Goal: Information Seeking & Learning: Learn about a topic

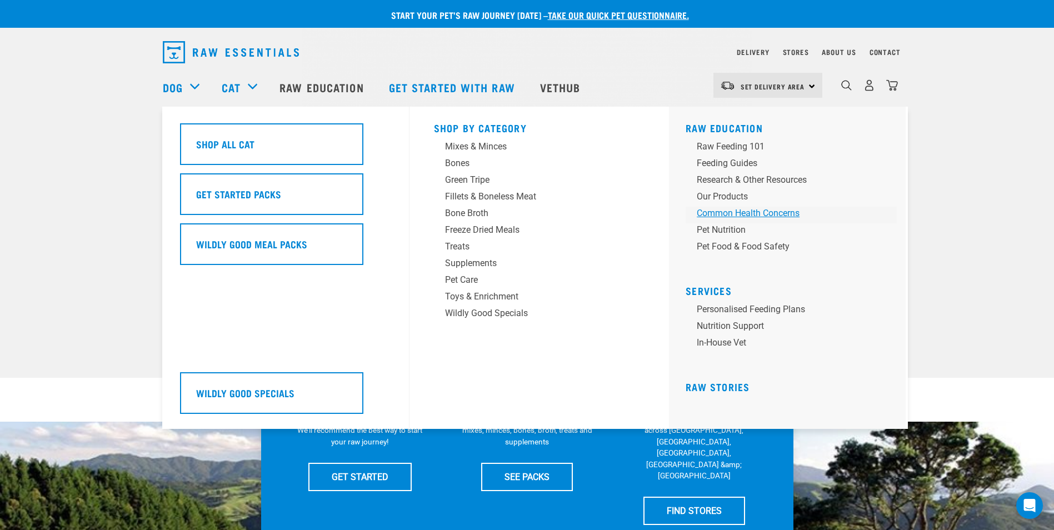
click at [726, 213] on div "Common Health Concerns" at bounding box center [783, 213] width 173 height 13
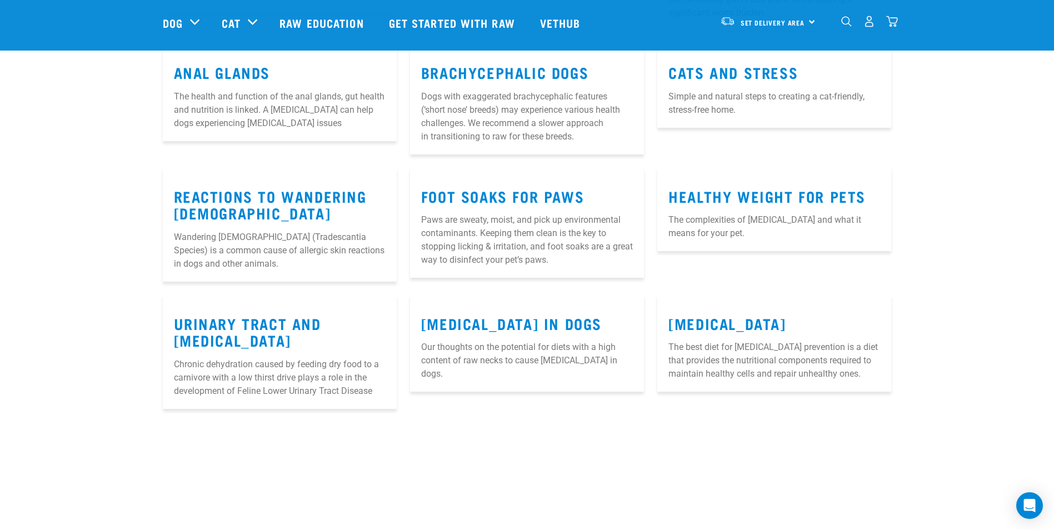
scroll to position [778, 0]
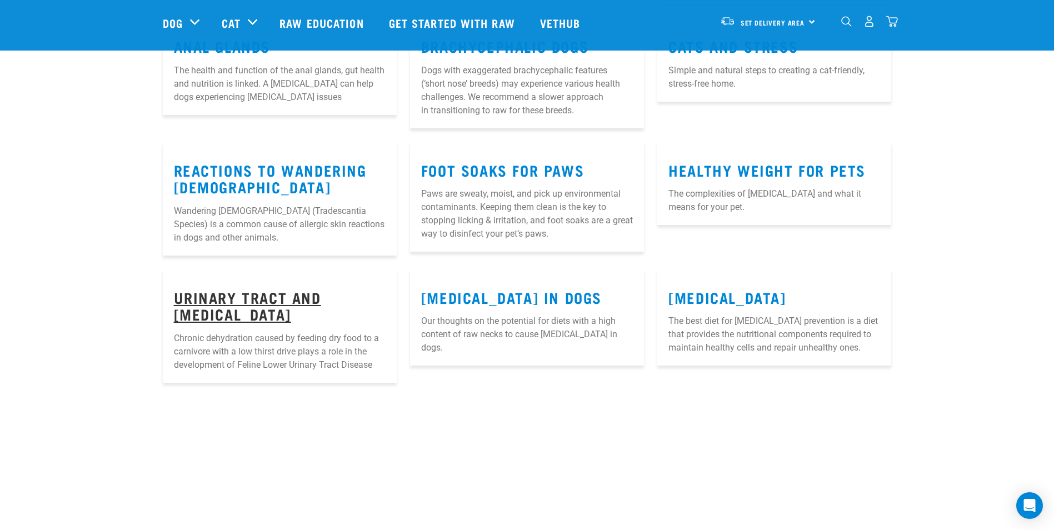
click at [197, 312] on link "Urinary Tract and Kidney Disease" at bounding box center [247, 306] width 147 height 26
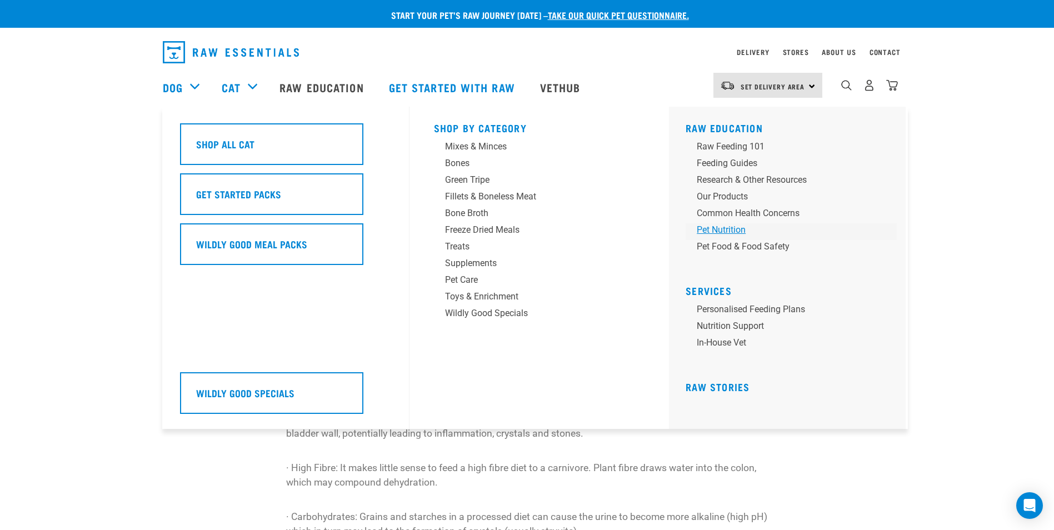
click at [720, 230] on div "Pet Nutrition" at bounding box center [783, 229] width 173 height 13
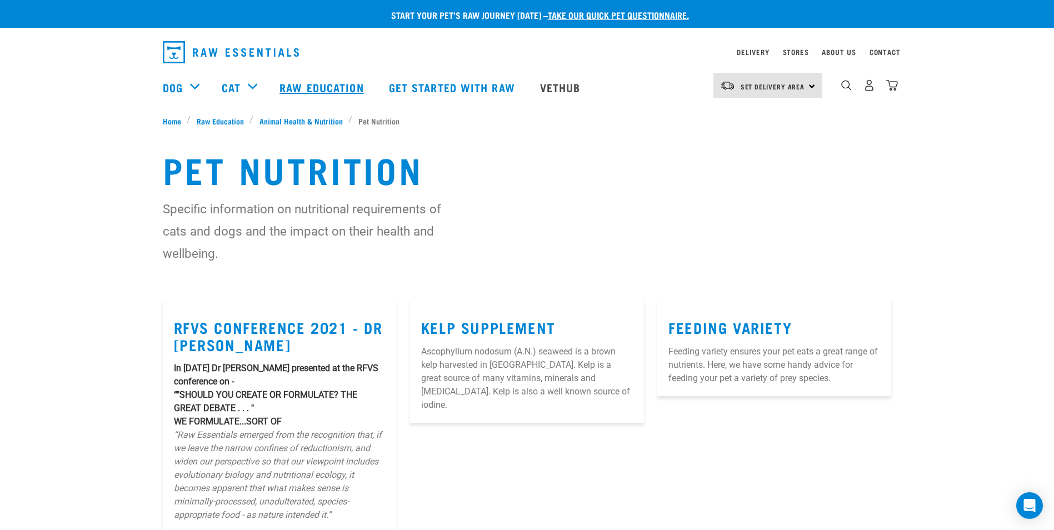
click at [322, 89] on link "Raw Education" at bounding box center [322, 87] width 109 height 44
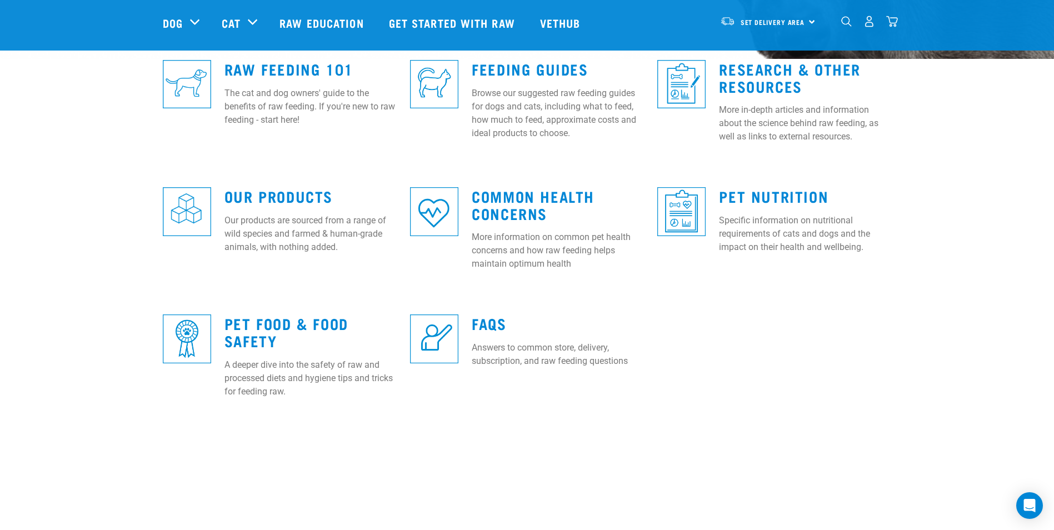
scroll to position [333, 0]
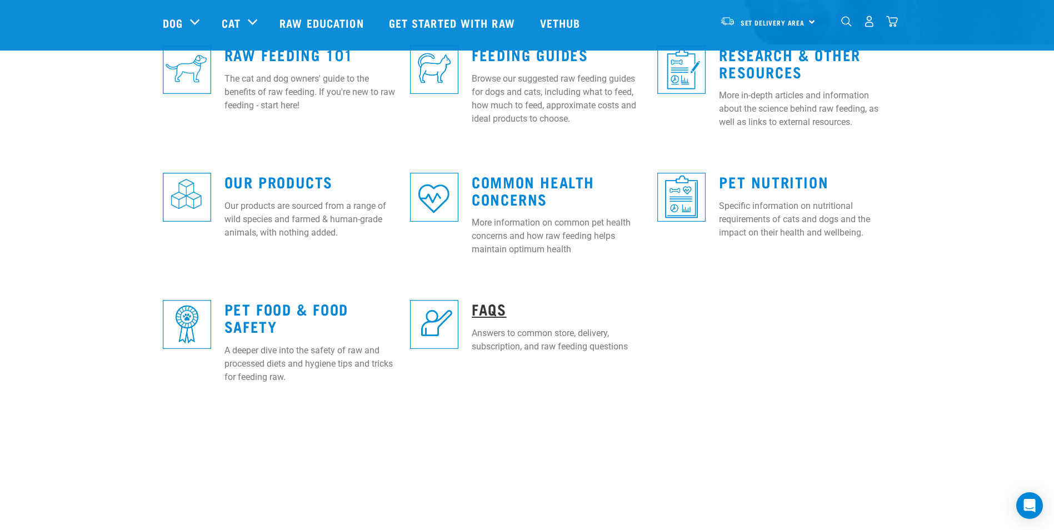
click at [484, 309] on link "FAQs" at bounding box center [489, 309] width 34 height 8
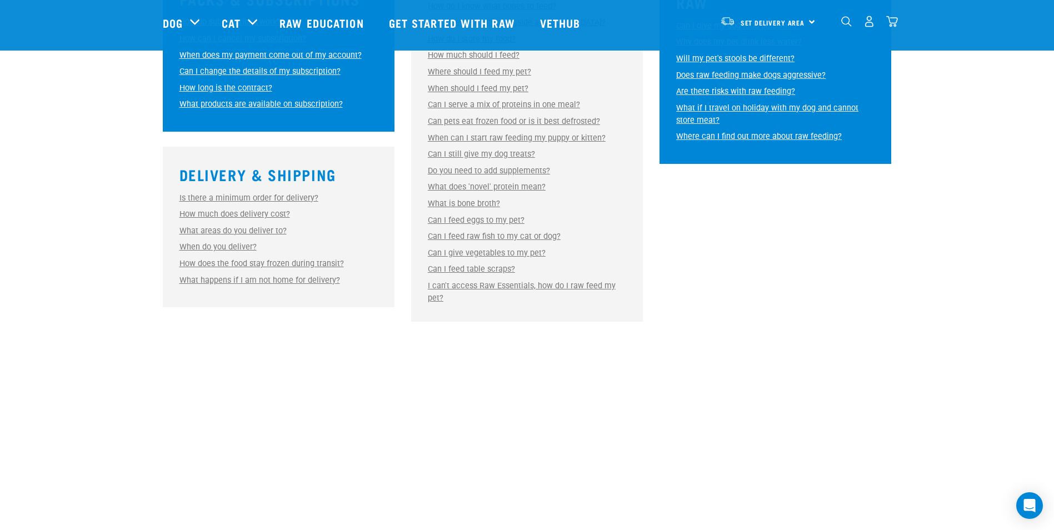
scroll to position [500, 0]
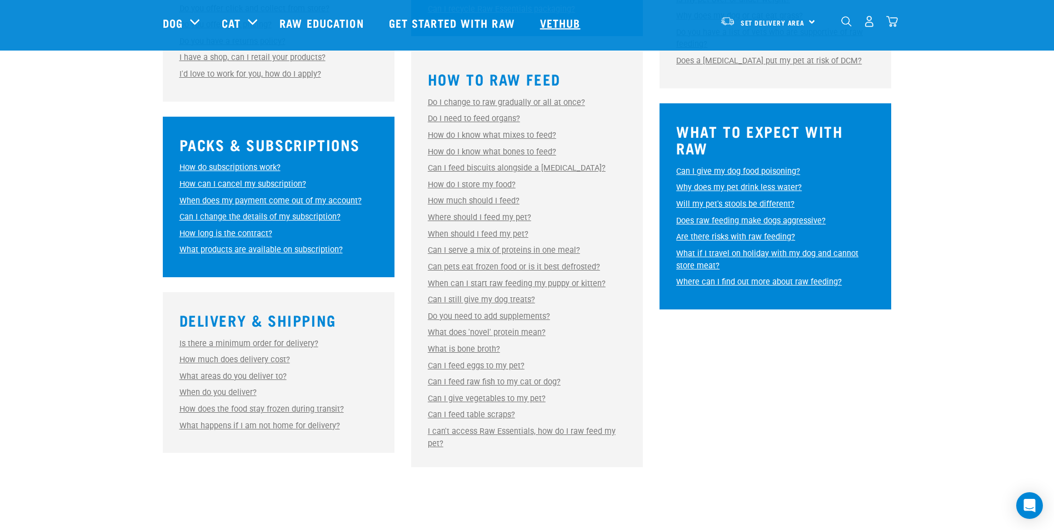
click at [570, 22] on link "Vethub" at bounding box center [562, 23] width 66 height 44
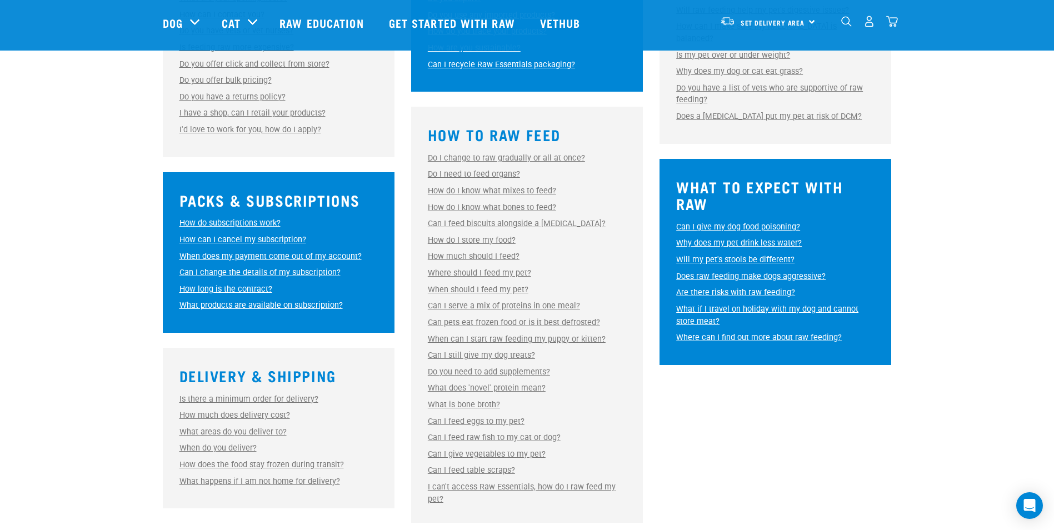
scroll to position [945, 0]
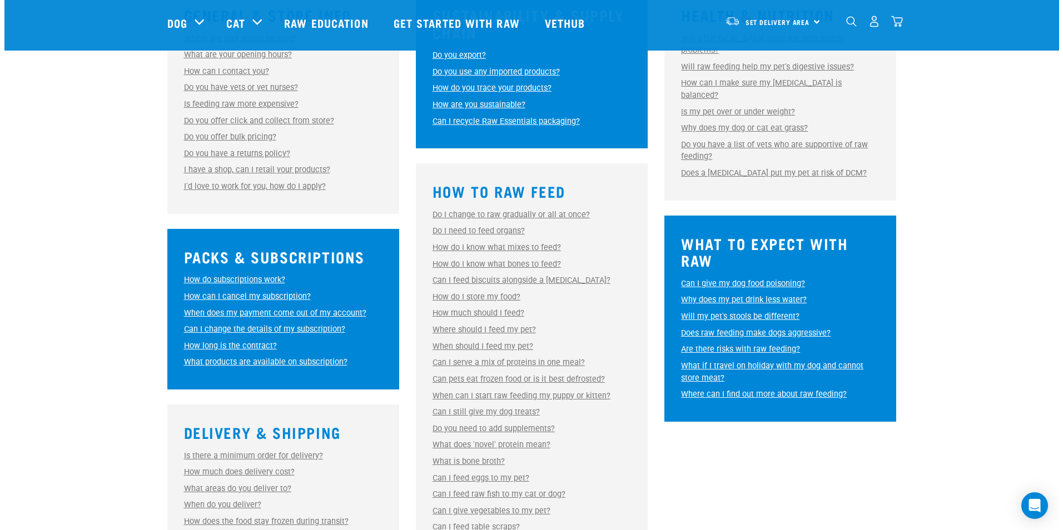
scroll to position [389, 0]
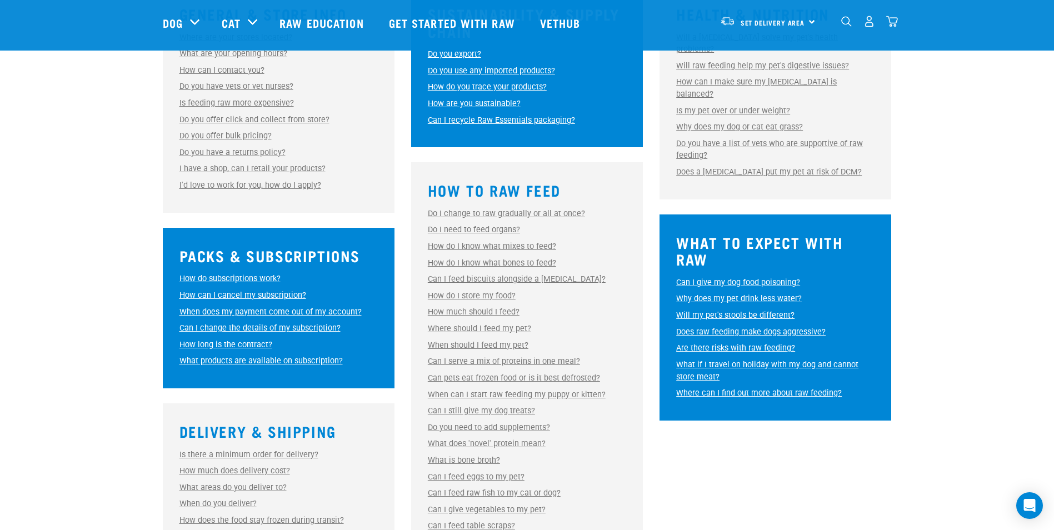
click at [776, 388] on link "Where can I find out more about raw feeding?" at bounding box center [759, 392] width 166 height 9
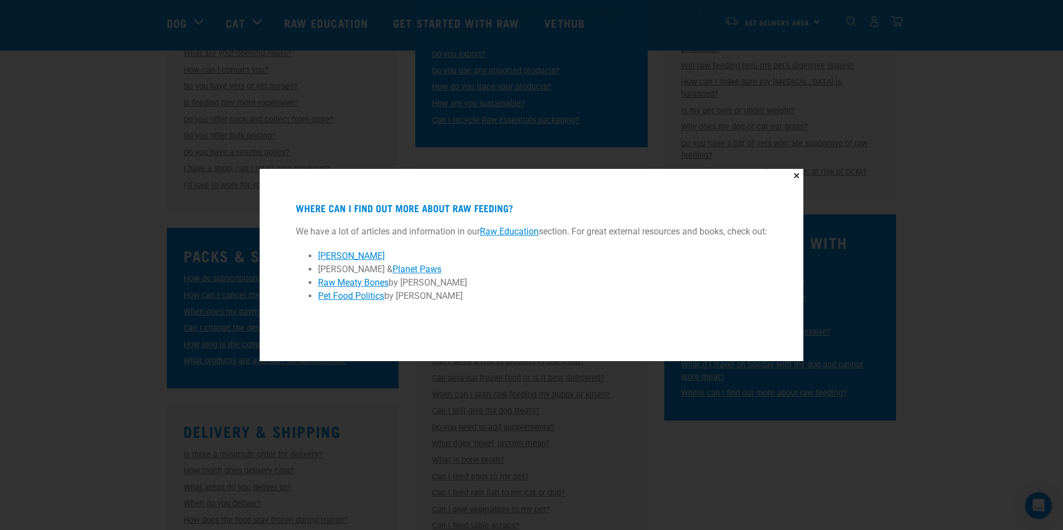
click at [407, 268] on link "Planet Paws" at bounding box center [416, 269] width 49 height 11
click at [342, 297] on link "Pet Food Politics" at bounding box center [351, 296] width 66 height 11
click at [365, 257] on link "[PERSON_NAME]" at bounding box center [351, 256] width 67 height 11
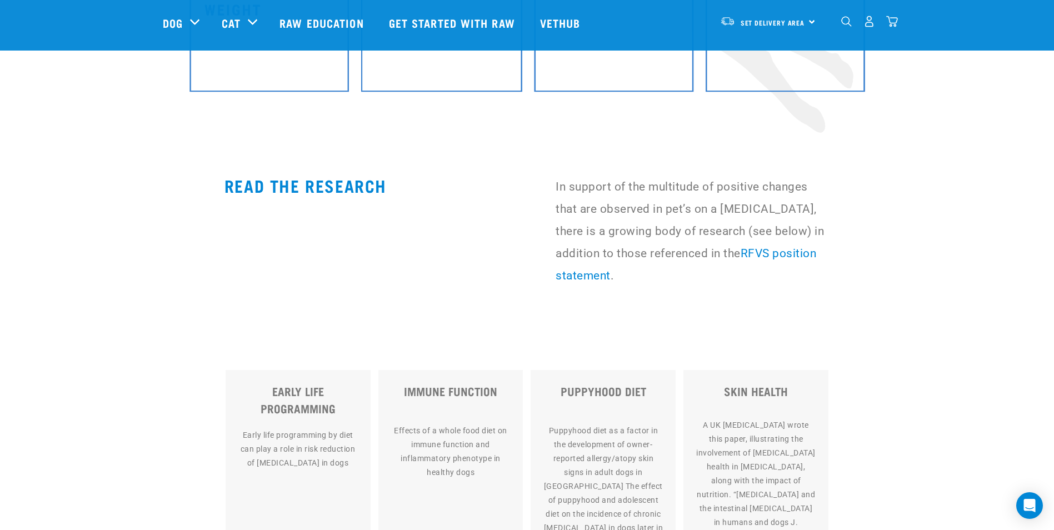
scroll to position [6057, 0]
